Goal: Book appointment/travel/reservation

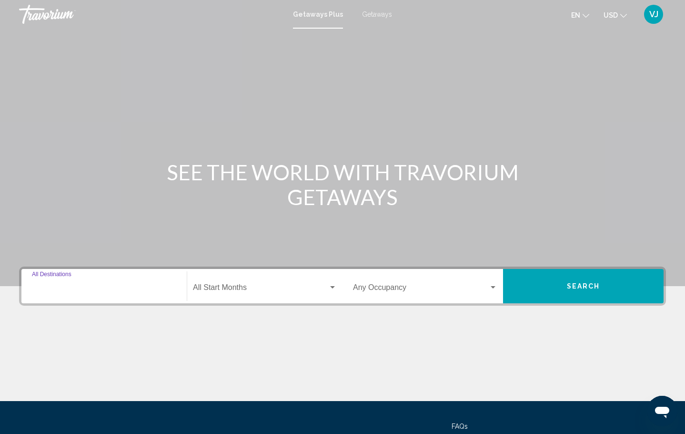
click at [46, 288] on input "Destination All Destinations" at bounding box center [104, 289] width 144 height 9
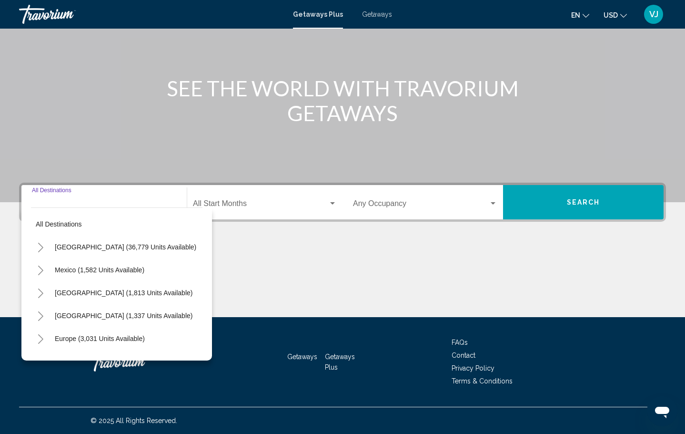
click at [372, 14] on span "Getaways" at bounding box center [377, 14] width 30 height 8
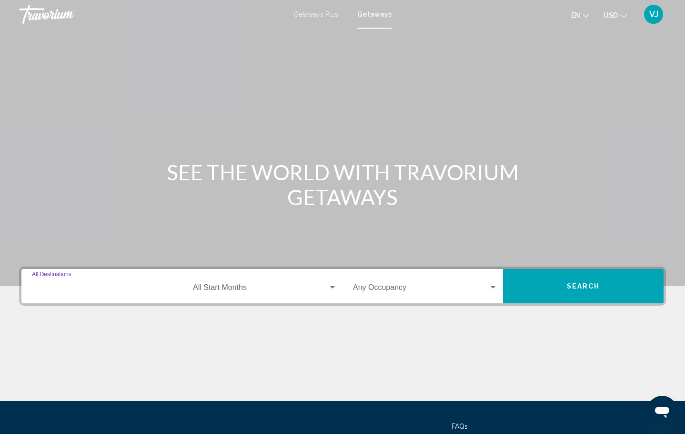
click at [44, 286] on input "Destination All Destinations" at bounding box center [104, 289] width 144 height 9
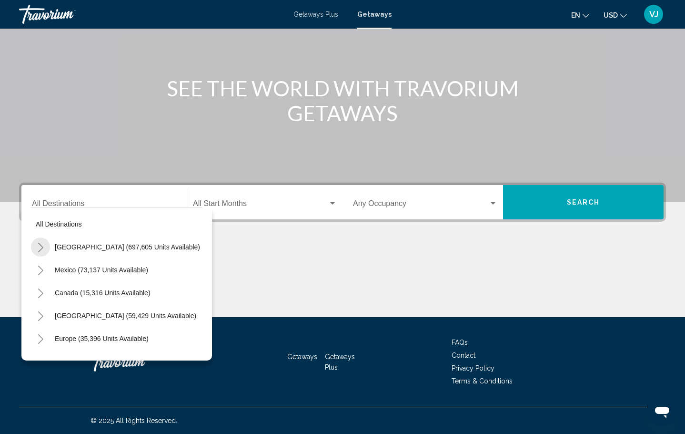
click at [43, 247] on icon "Toggle United States (697,605 units available)" at bounding box center [40, 248] width 7 height 10
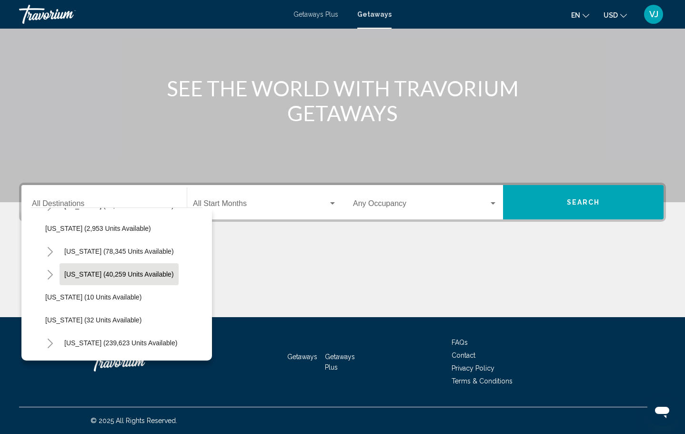
scroll to position [108, 0]
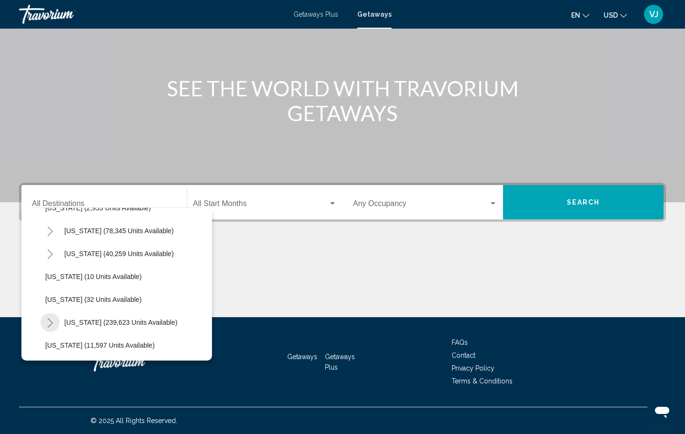
click at [51, 323] on icon "Toggle Florida (239,623 units available)" at bounding box center [50, 323] width 7 height 10
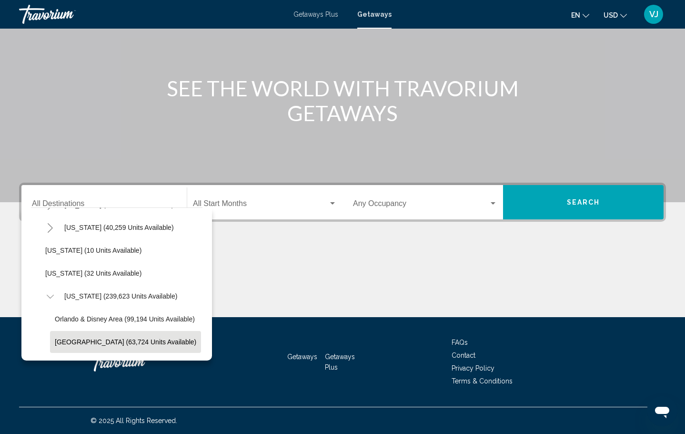
scroll to position [218, 0]
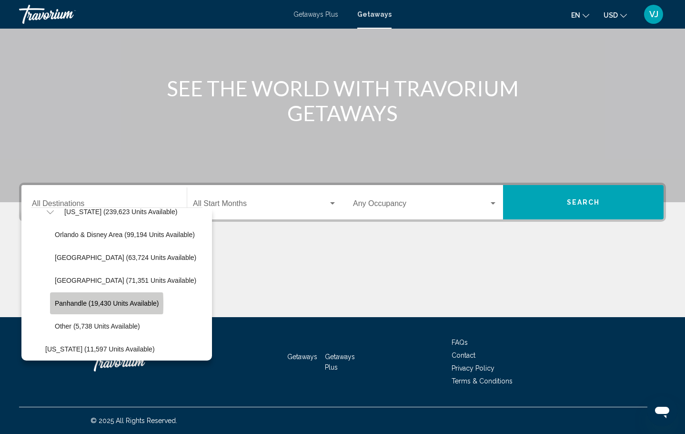
click at [73, 304] on span "Panhandle (19,430 units available)" at bounding box center [107, 303] width 104 height 8
type input "**********"
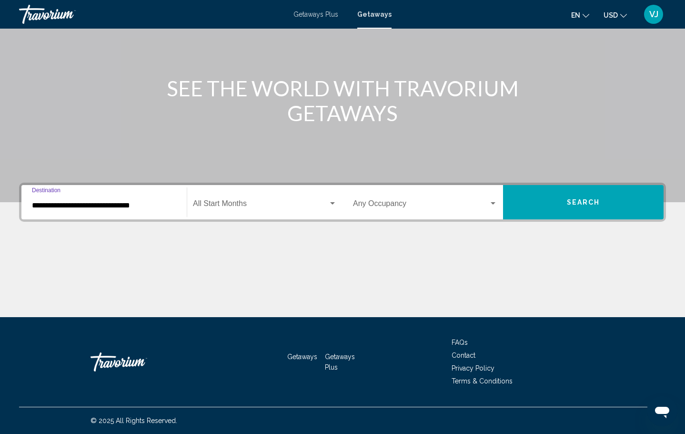
click at [214, 207] on span "Search widget" at bounding box center [260, 205] width 135 height 9
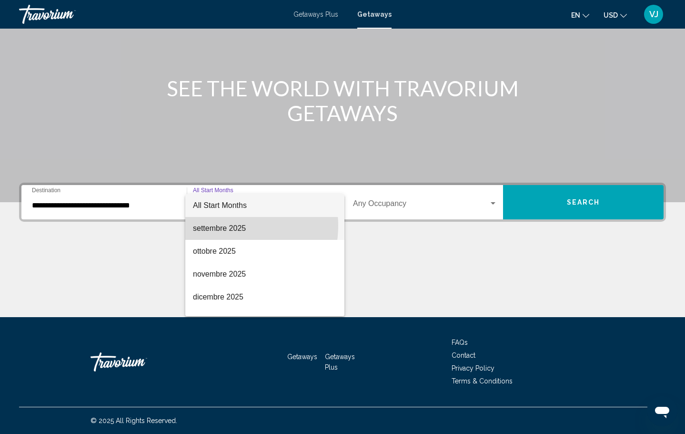
click at [224, 225] on span "settembre 2025" at bounding box center [265, 228] width 144 height 23
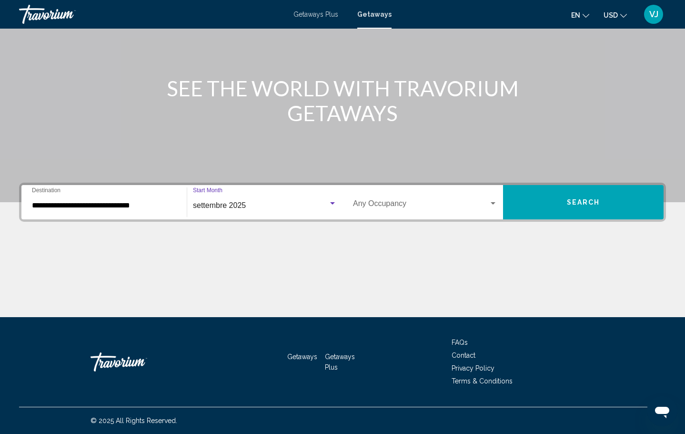
click at [367, 201] on span "Search widget" at bounding box center [421, 205] width 136 height 9
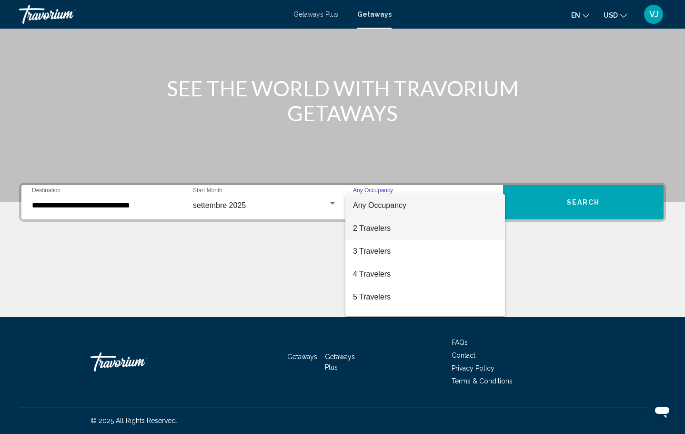
click at [376, 233] on span "2 Travelers" at bounding box center [425, 228] width 144 height 23
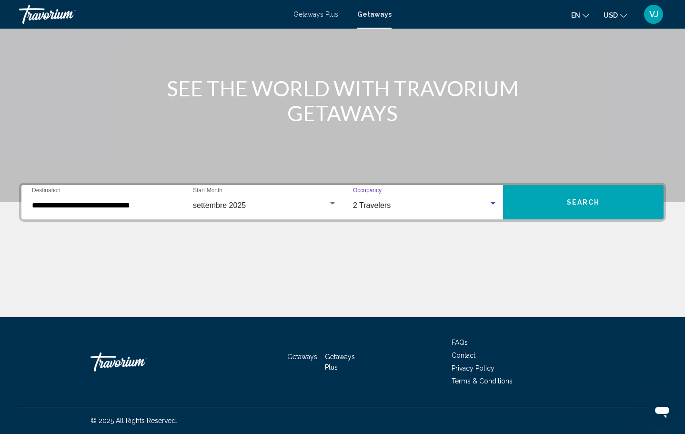
click at [562, 204] on button "Search" at bounding box center [583, 202] width 161 height 34
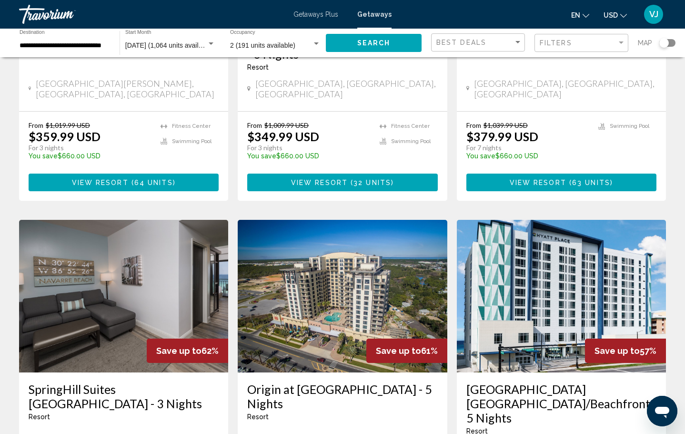
scroll to position [1127, 0]
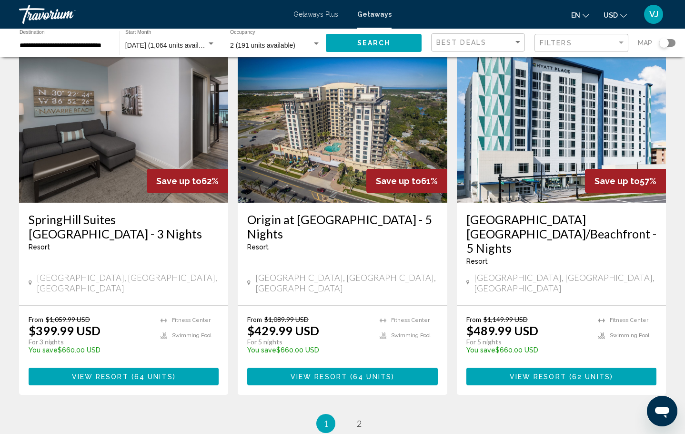
click at [95, 126] on img "Main content" at bounding box center [123, 126] width 209 height 153
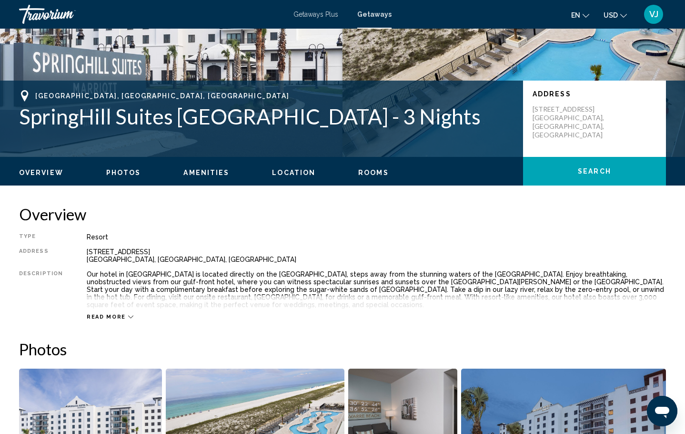
scroll to position [335, 0]
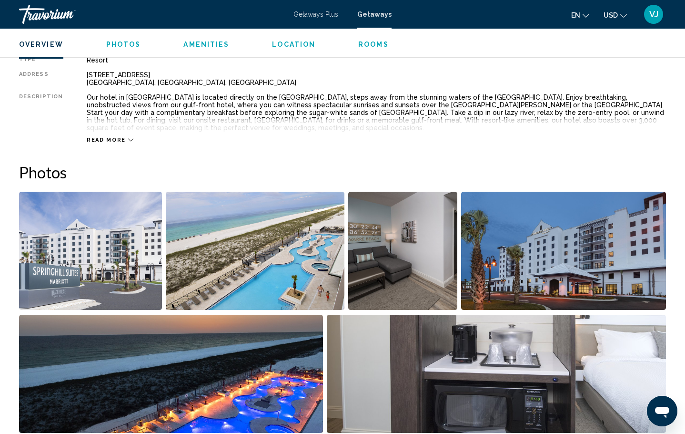
click at [293, 279] on img "Open full-screen image slider" at bounding box center [255, 251] width 179 height 118
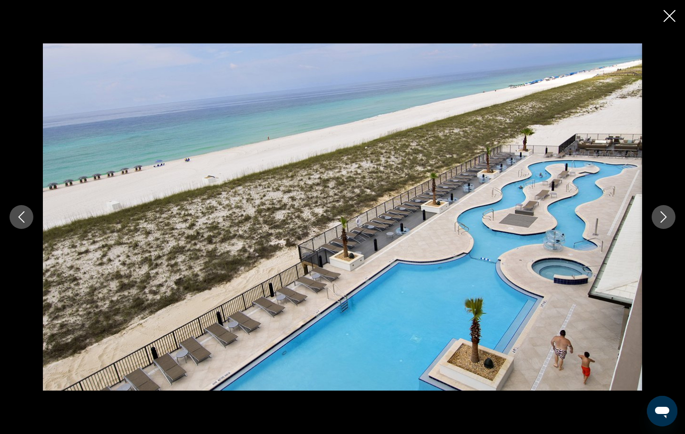
click at [662, 217] on icon "Next image" at bounding box center [663, 216] width 11 height 11
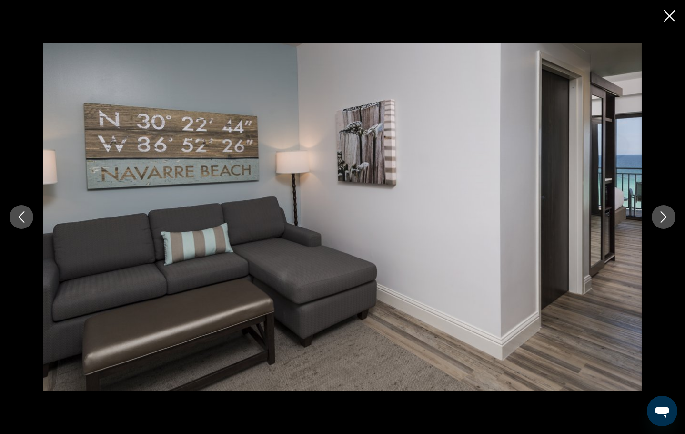
click at [661, 216] on icon "Next image" at bounding box center [663, 216] width 11 height 11
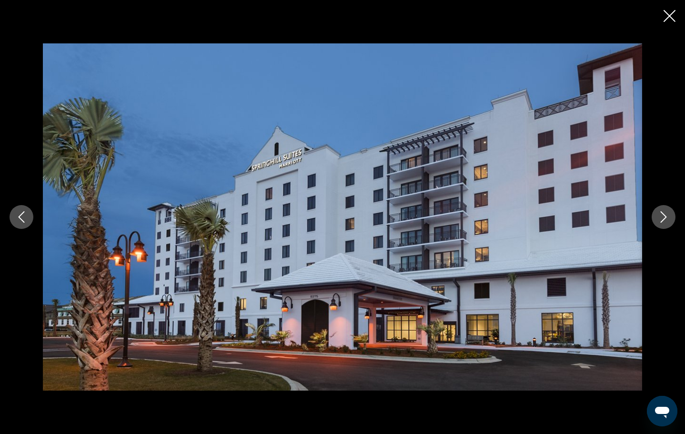
click at [661, 216] on icon "Next image" at bounding box center [663, 216] width 11 height 11
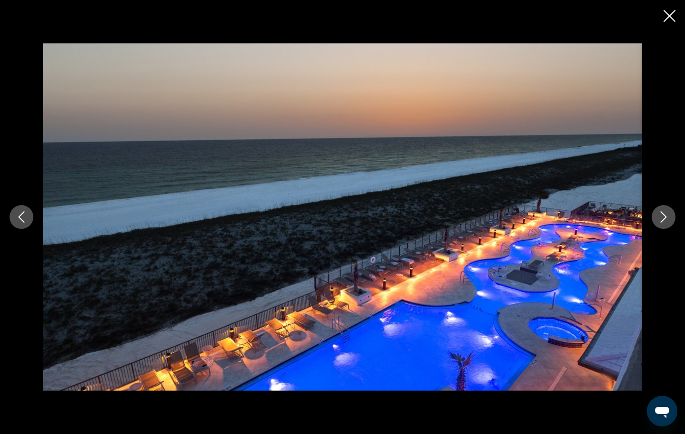
click at [661, 216] on icon "Next image" at bounding box center [663, 216] width 11 height 11
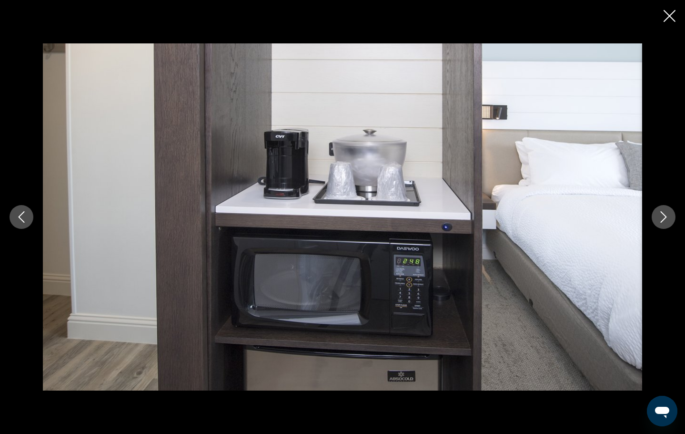
click at [661, 216] on icon "Next image" at bounding box center [663, 216] width 11 height 11
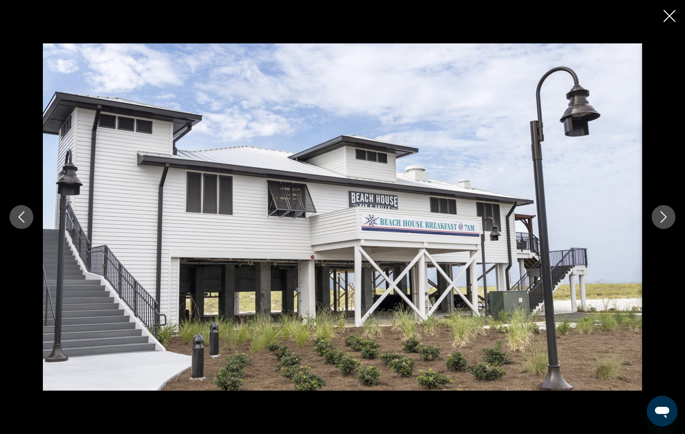
click at [661, 216] on icon "Next image" at bounding box center [663, 216] width 11 height 11
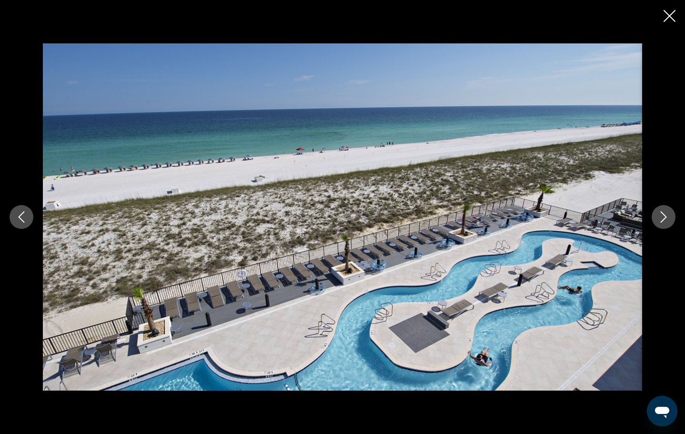
click at [661, 216] on icon "Next image" at bounding box center [663, 216] width 11 height 11
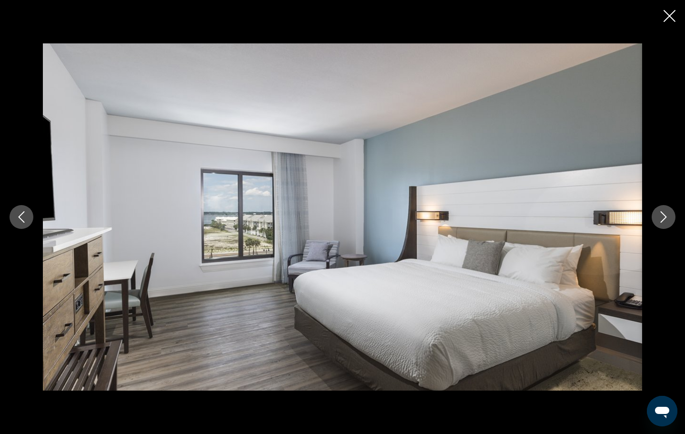
click at [661, 216] on icon "Next image" at bounding box center [663, 216] width 11 height 11
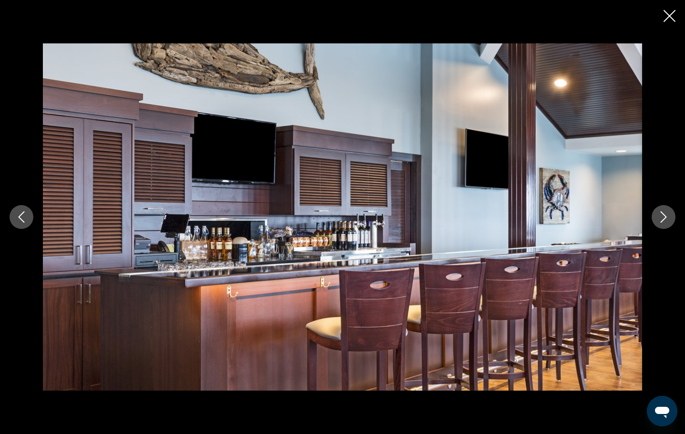
click at [661, 216] on icon "Next image" at bounding box center [663, 216] width 11 height 11
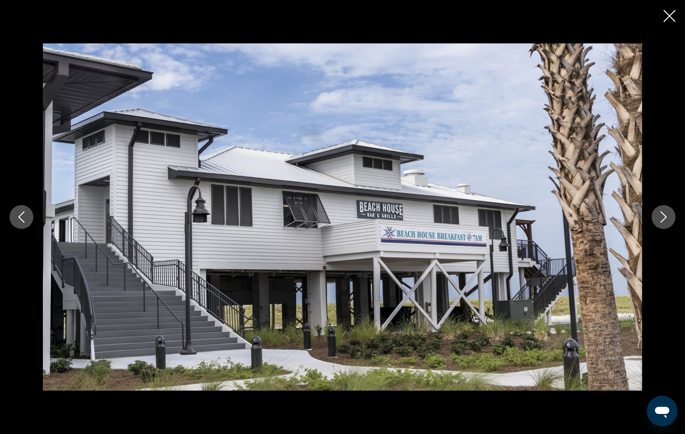
click at [661, 216] on icon "Next image" at bounding box center [663, 216] width 11 height 11
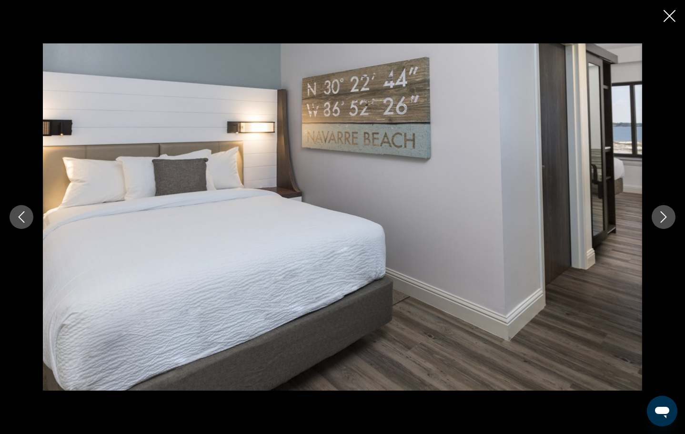
click at [661, 216] on icon "Next image" at bounding box center [663, 216] width 11 height 11
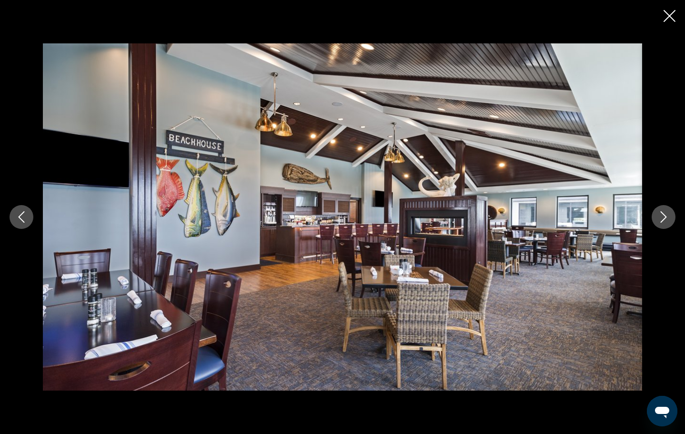
click at [661, 216] on icon "Next image" at bounding box center [663, 216] width 11 height 11
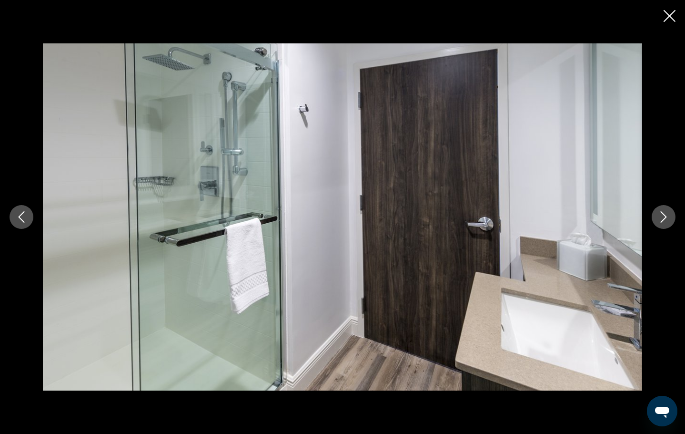
click at [661, 216] on icon "Next image" at bounding box center [663, 216] width 11 height 11
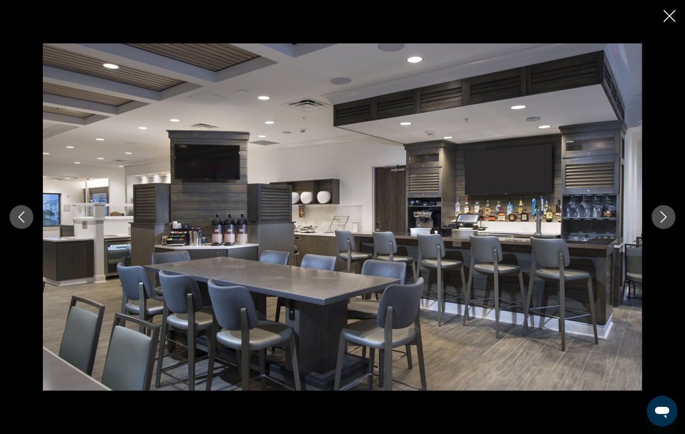
click at [661, 216] on icon "Next image" at bounding box center [663, 216] width 11 height 11
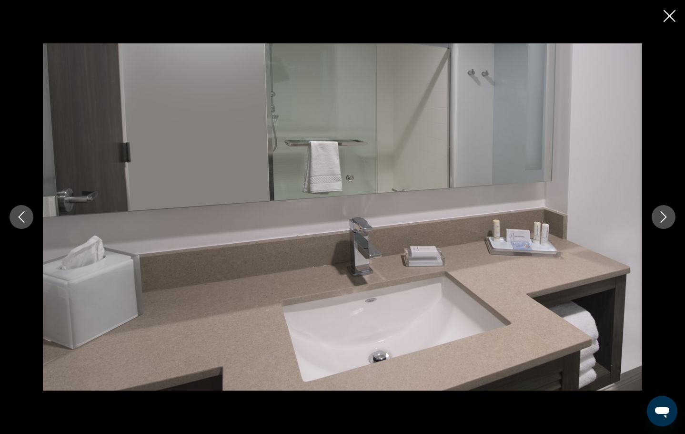
click at [661, 216] on icon "Next image" at bounding box center [663, 216] width 11 height 11
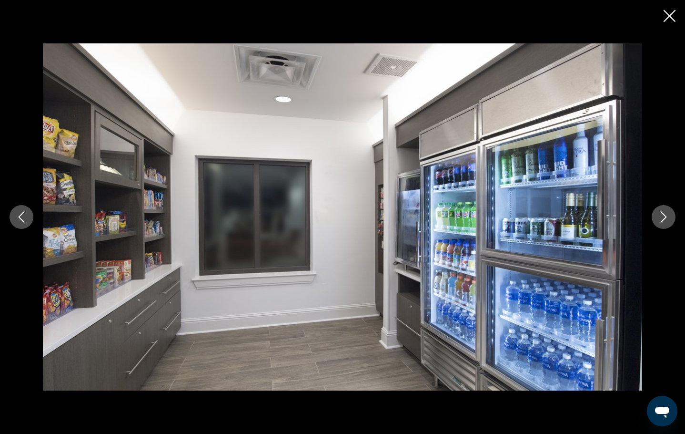
click at [661, 216] on icon "Next image" at bounding box center [663, 216] width 11 height 11
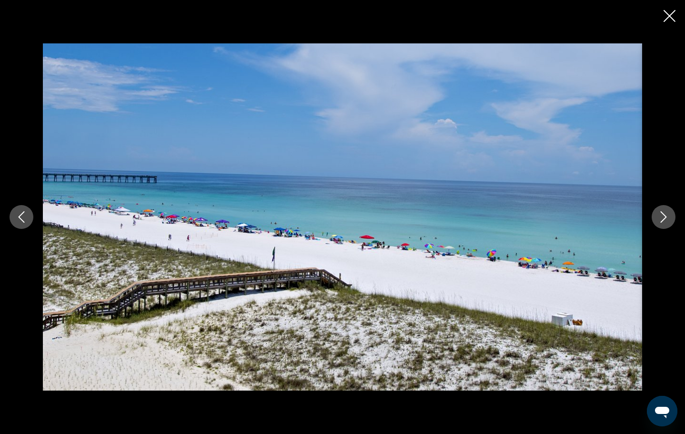
click at [661, 216] on icon "Next image" at bounding box center [663, 216] width 11 height 11
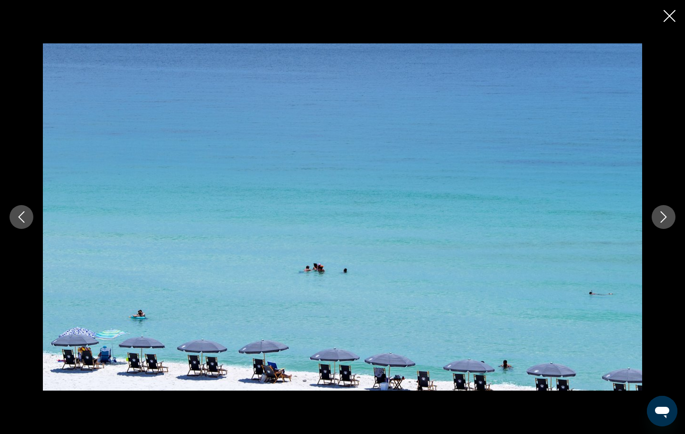
click at [661, 216] on icon "Next image" at bounding box center [663, 216] width 11 height 11
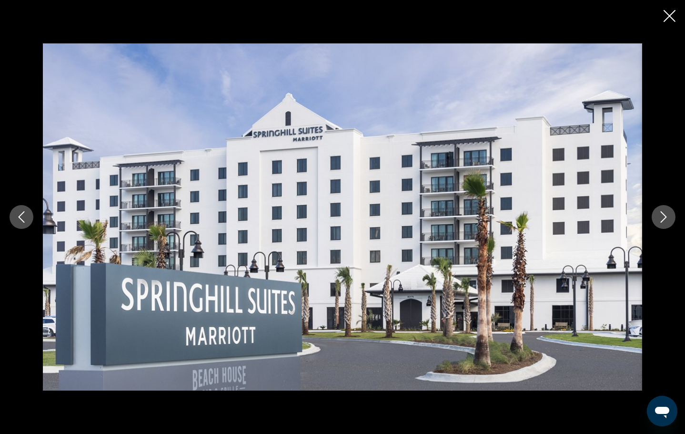
scroll to position [0, 0]
click at [668, 13] on icon "Close slideshow" at bounding box center [670, 16] width 12 height 12
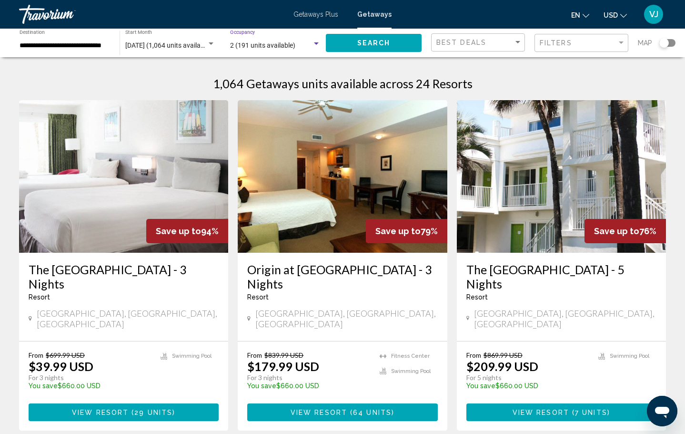
click at [284, 47] on span "2 (191 units available)" at bounding box center [262, 45] width 65 height 8
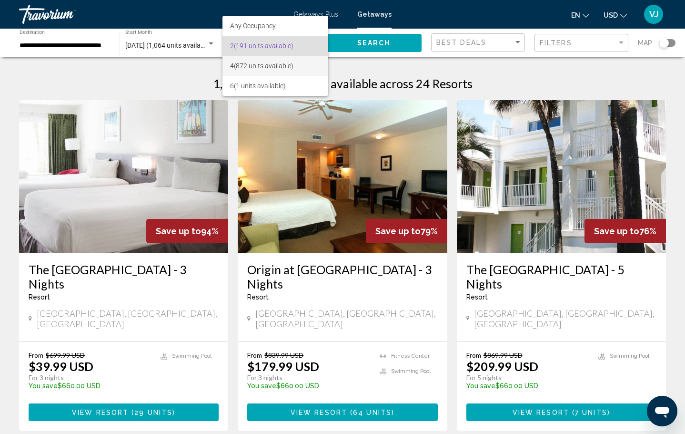
click at [271, 68] on span "4 (872 units available)" at bounding box center [275, 66] width 91 height 20
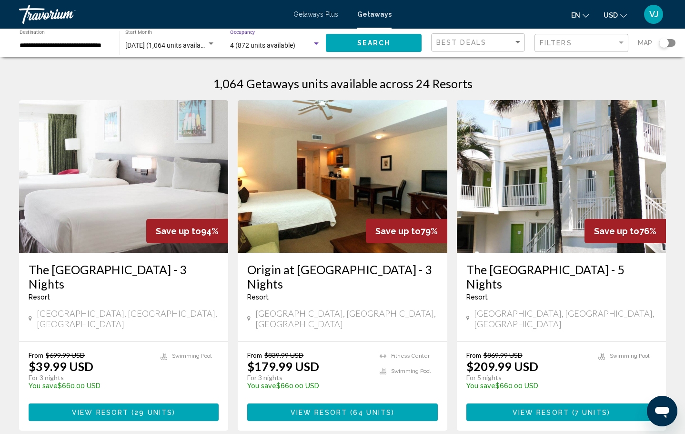
click at [374, 44] on span "Search" at bounding box center [373, 44] width 33 height 8
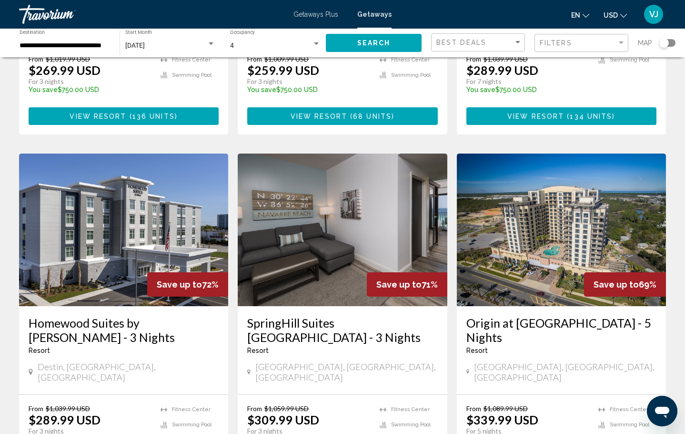
scroll to position [1138, 0]
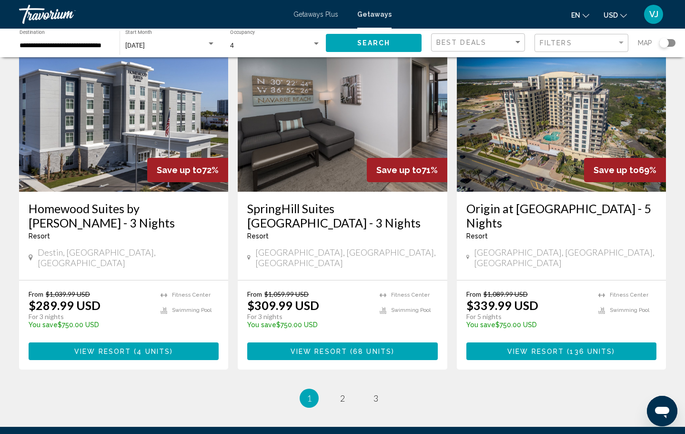
click at [347, 347] on span "View Resort" at bounding box center [319, 351] width 57 height 8
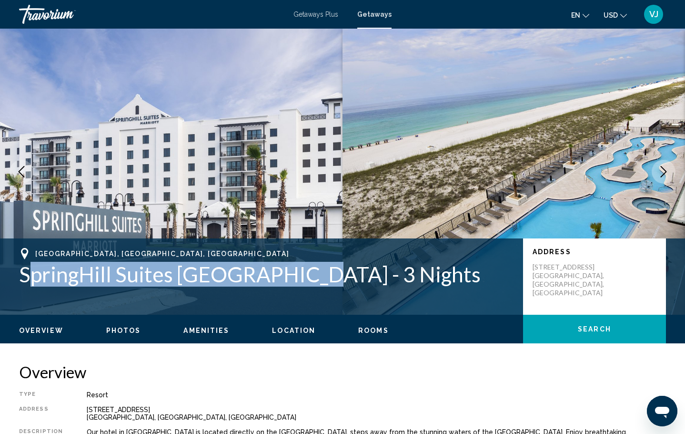
drag, startPoint x: 25, startPoint y: 267, endPoint x: 311, endPoint y: 275, distance: 286.1
click at [311, 275] on h1 "SpringHill Suites Navarre Beach - 3 Nights" at bounding box center [266, 274] width 495 height 25
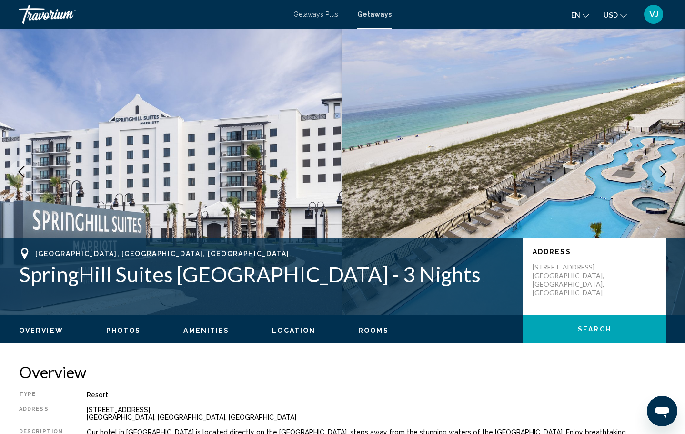
click at [201, 309] on div "Navarre Beach, FL, USA SpringHill Suites Navarre Beach - 3 Nights Address 8375 …" at bounding box center [342, 276] width 685 height 76
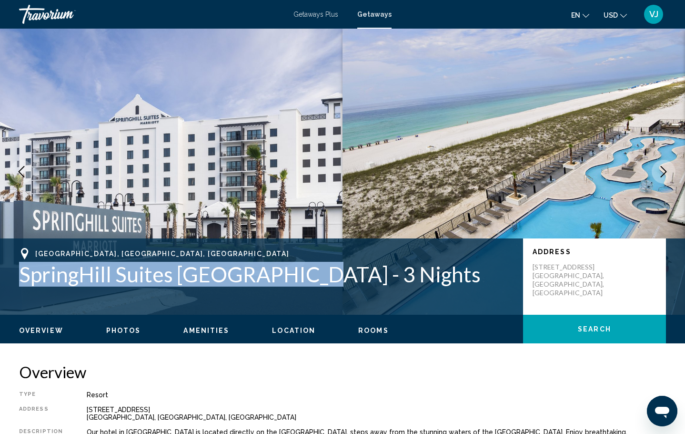
drag, startPoint x: 19, startPoint y: 267, endPoint x: 308, endPoint y: 271, distance: 289.8
click at [308, 271] on div "Navarre Beach, FL, USA SpringHill Suites Navarre Beach - 3 Nights Address 8375 …" at bounding box center [342, 276] width 685 height 57
copy h1 "SpringHill Suites Navarre Beach"
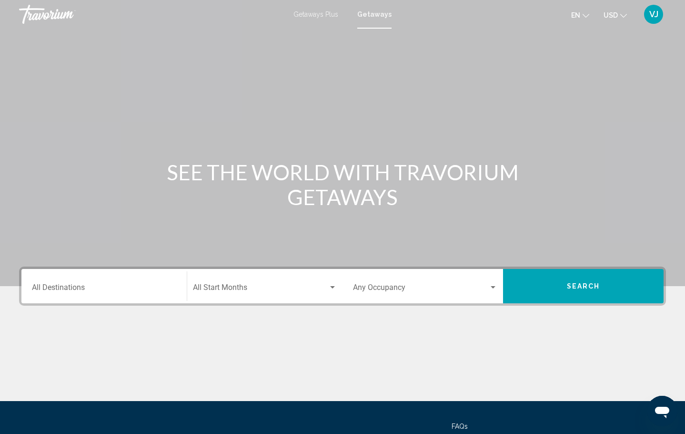
click at [651, 14] on span "VJ" at bounding box center [654, 15] width 9 height 10
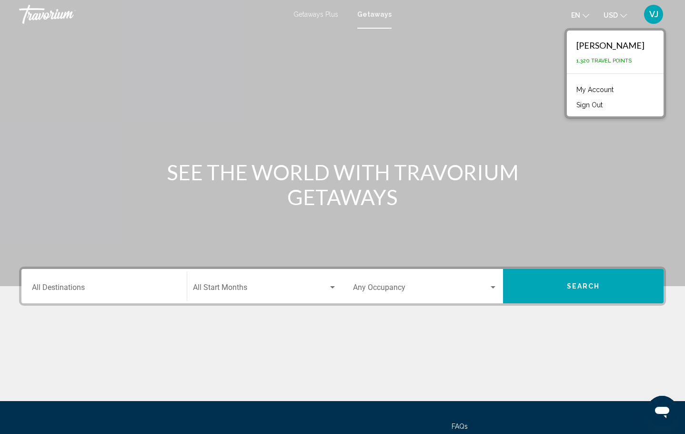
click at [609, 89] on link "My Account" at bounding box center [595, 89] width 47 height 12
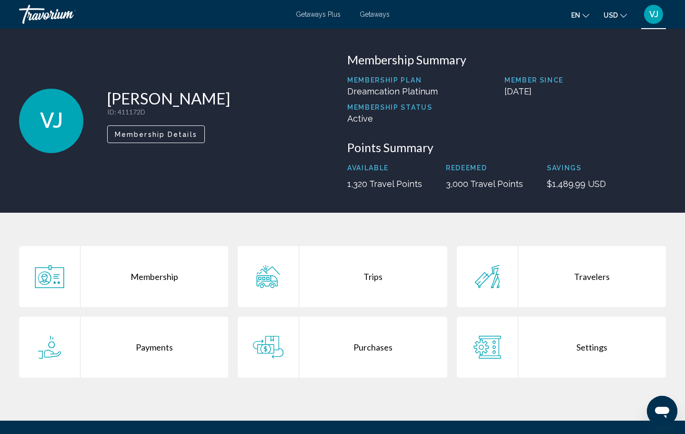
click at [276, 290] on div "Main content" at bounding box center [268, 276] width 61 height 61
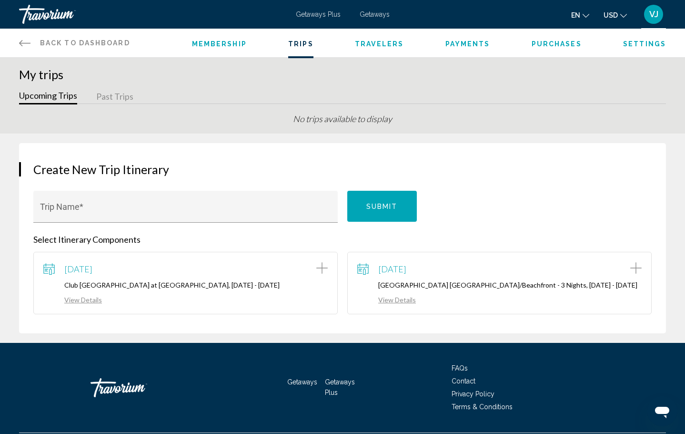
click at [92, 301] on link "View Details" at bounding box center [72, 300] width 59 height 8
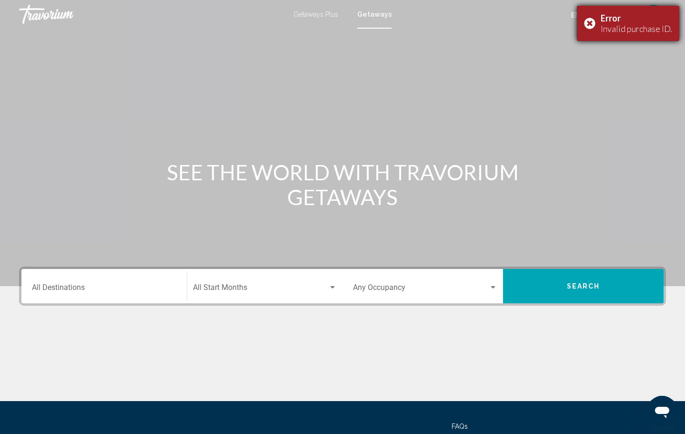
click at [591, 25] on div "Error Invalid purchase ID." at bounding box center [628, 23] width 102 height 35
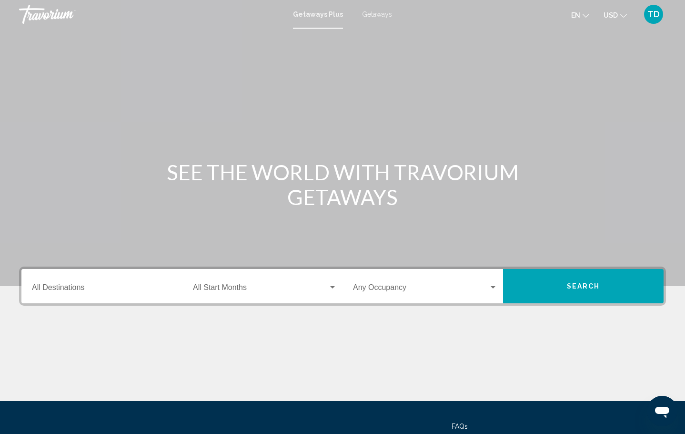
click at [651, 14] on span "TD" at bounding box center [654, 15] width 12 height 10
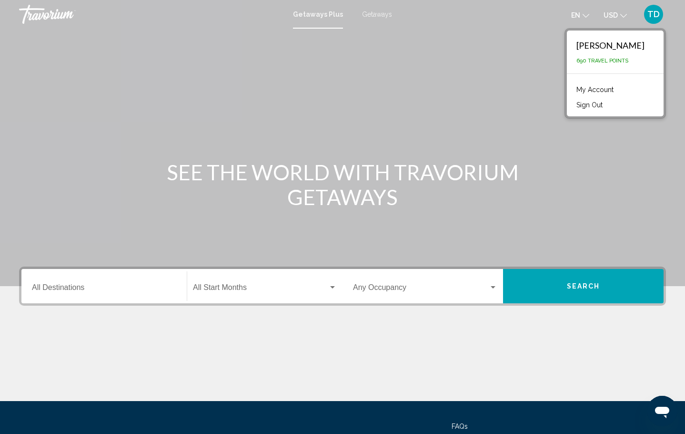
click at [618, 43] on div "Tetyana Dubnyuk" at bounding box center [611, 45] width 68 height 10
click at [588, 90] on link "My Account" at bounding box center [595, 89] width 47 height 12
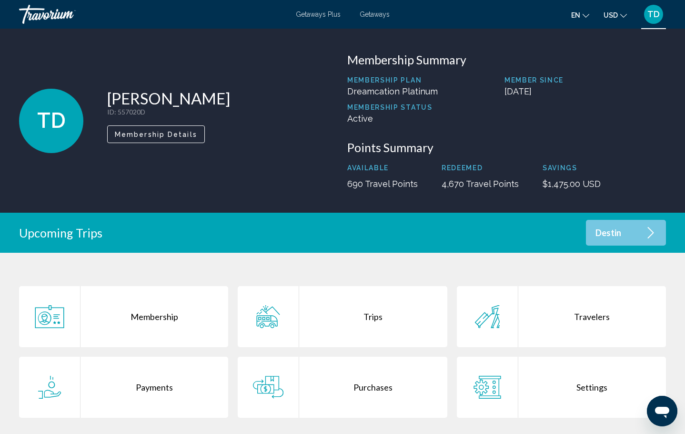
click at [273, 316] on icon "Main content" at bounding box center [268, 316] width 31 height 23
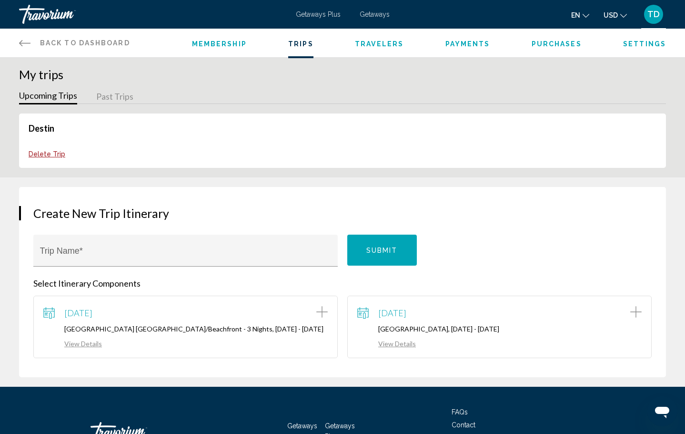
click at [25, 36] on link "Back to Dashboard Dashboard" at bounding box center [74, 43] width 111 height 29
click at [401, 347] on link "View Details" at bounding box center [386, 343] width 59 height 8
